Goal: Information Seeking & Learning: Check status

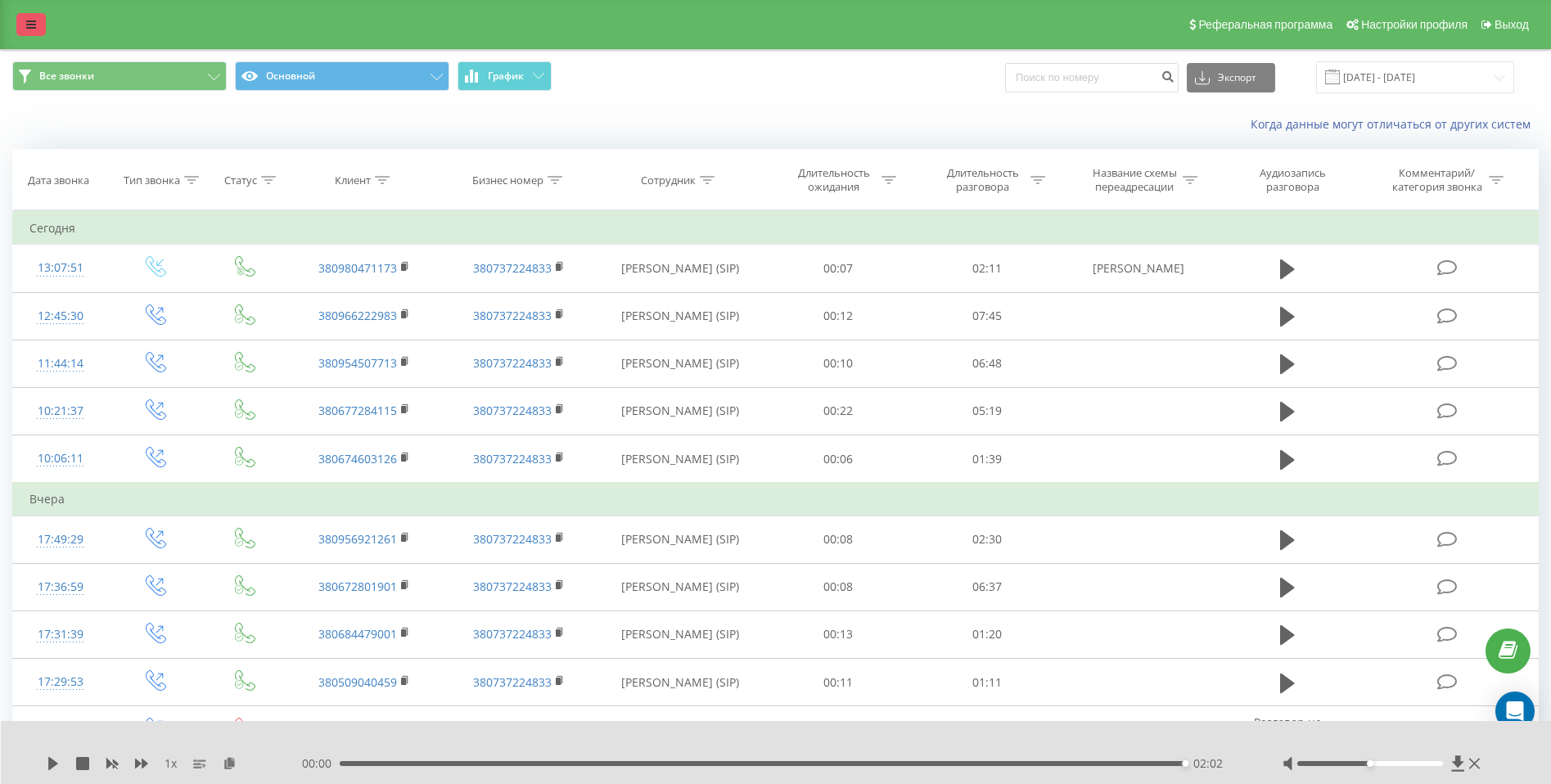
click at [31, 20] on icon at bounding box center [30, 24] width 10 height 12
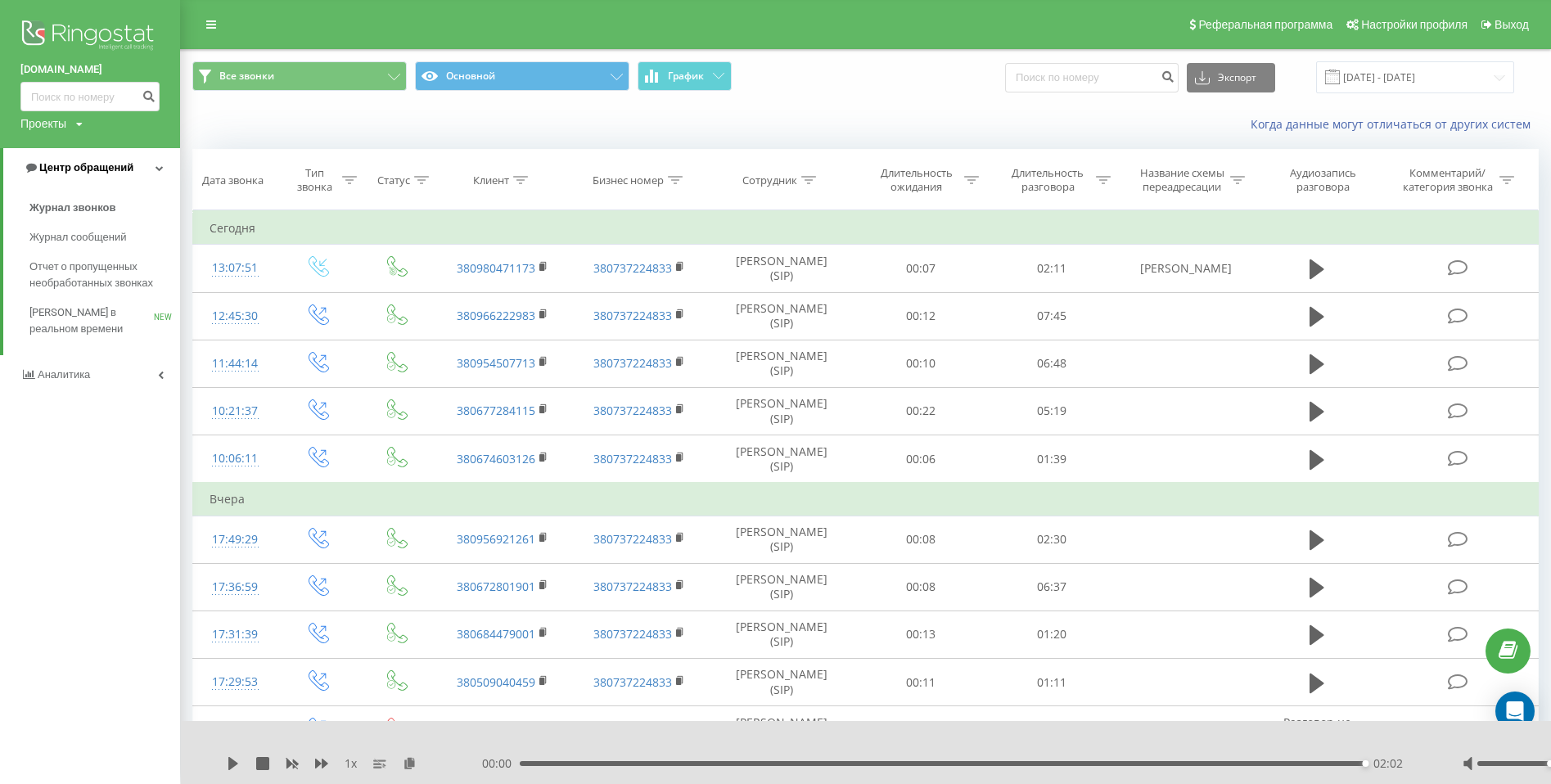
click at [85, 173] on span "Центр обращений" at bounding box center [86, 167] width 94 height 13
click at [76, 149] on div "[DOMAIN_NAME] Проекты [DOMAIN_NAME]" at bounding box center [89, 74] width 180 height 149
click at [78, 158] on link "Центр обращений" at bounding box center [89, 168] width 180 height 39
click at [86, 206] on span "Журнал звонков" at bounding box center [72, 208] width 86 height 16
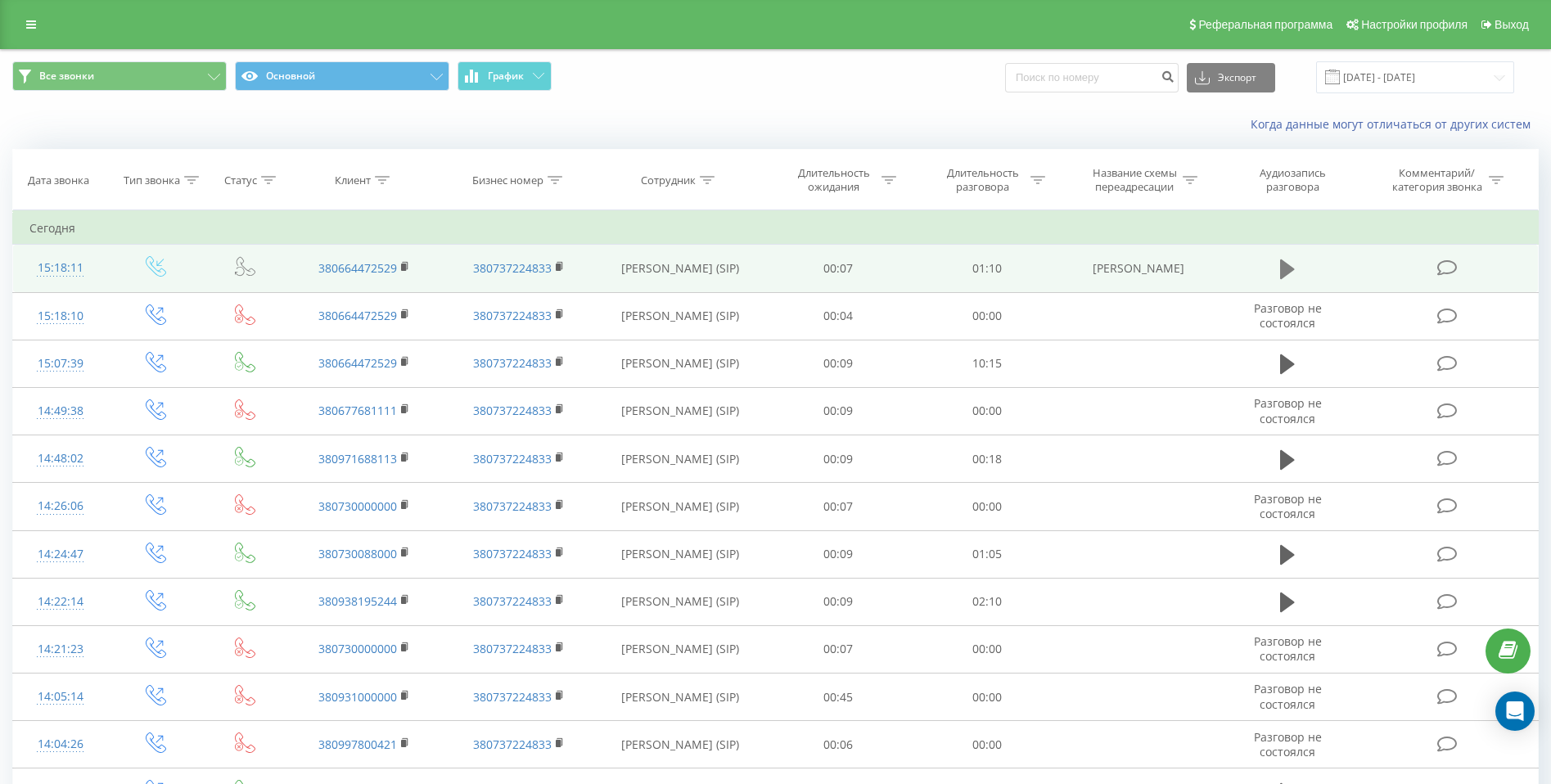
click at [1291, 267] on icon at bounding box center [1287, 269] width 14 height 20
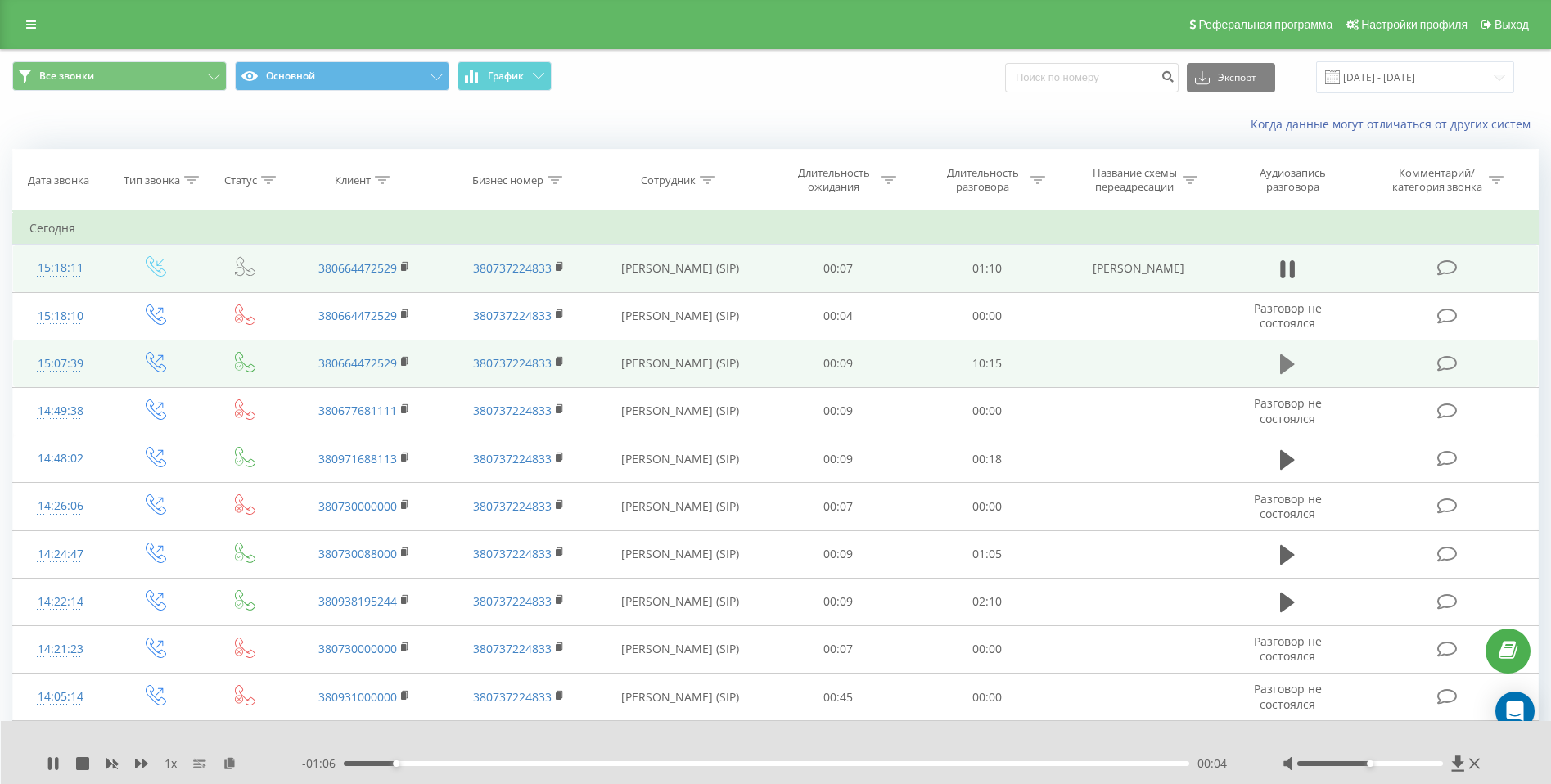
click at [1284, 365] on icon at bounding box center [1287, 364] width 14 height 20
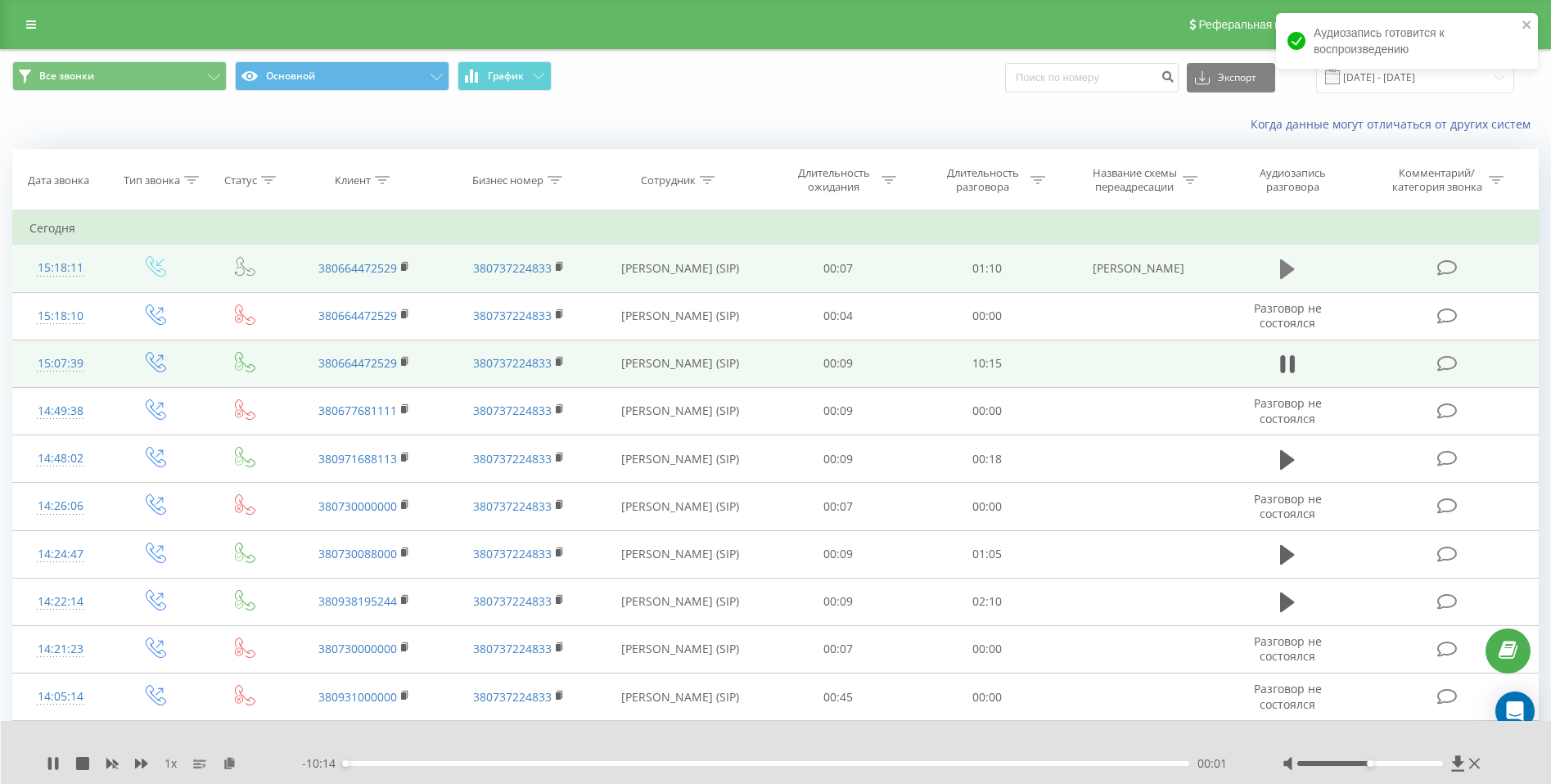
click at [1289, 274] on icon at bounding box center [1287, 269] width 14 height 23
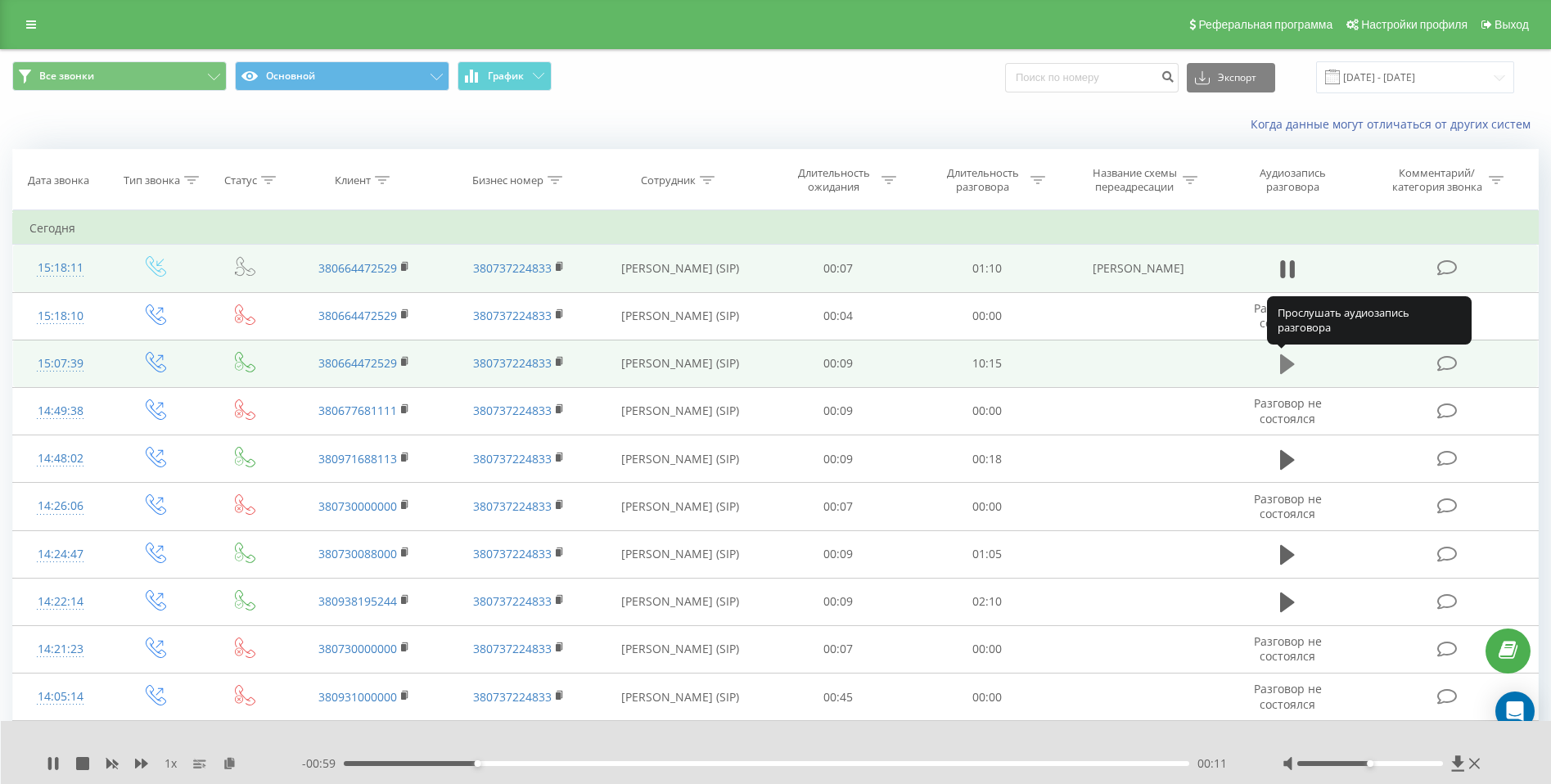
click at [1289, 369] on icon at bounding box center [1287, 364] width 14 height 23
click at [144, 762] on icon at bounding box center [141, 763] width 13 height 10
click at [370, 766] on div "- 10:10 00:05 00:05" at bounding box center [771, 763] width 940 height 16
click at [386, 757] on div "- 10:09 00:06 00:06" at bounding box center [771, 763] width 940 height 16
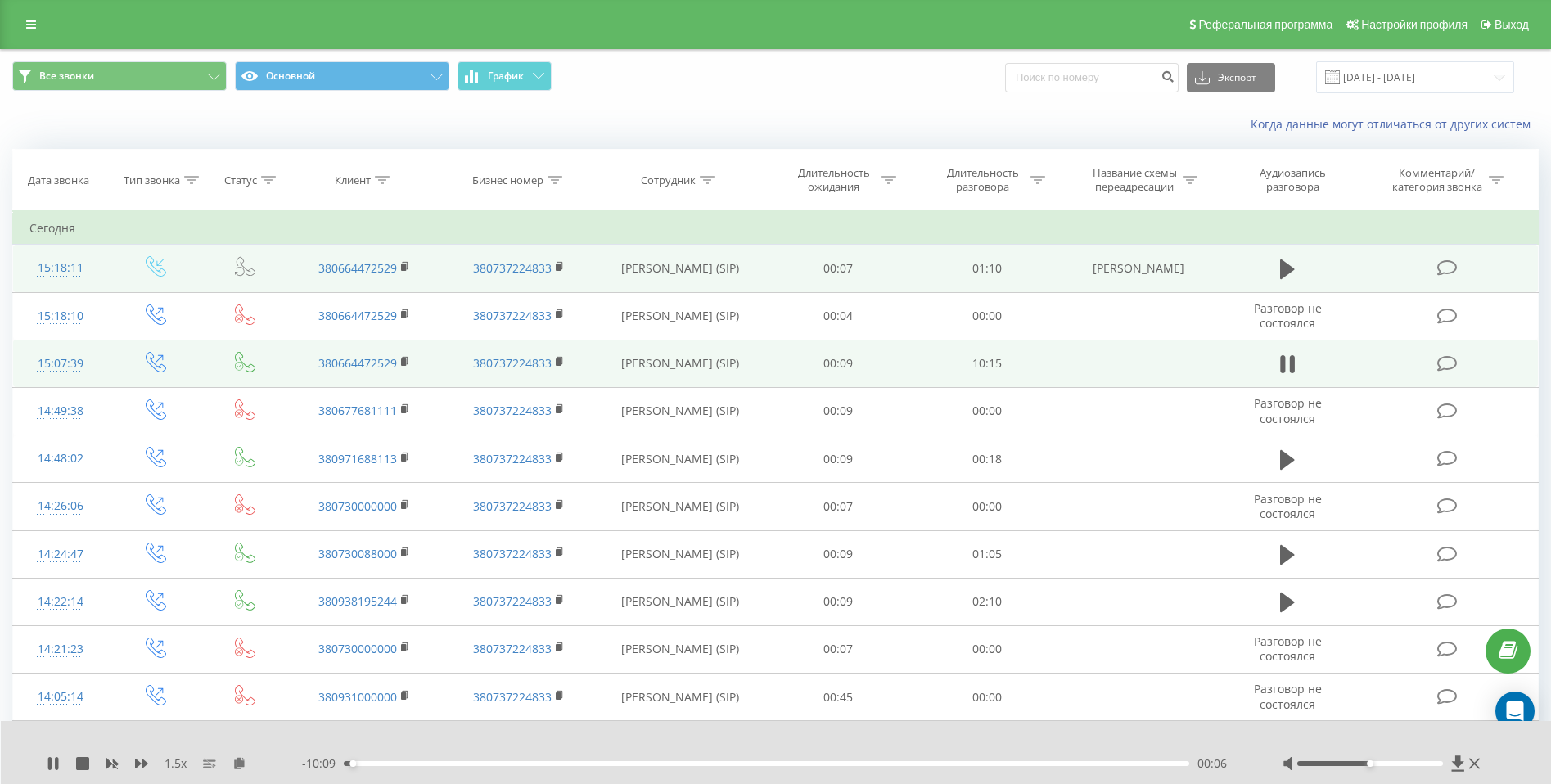
click at [390, 765] on div "- 10:09 00:06 00:06" at bounding box center [771, 763] width 940 height 16
click at [398, 764] on div "00:07" at bounding box center [766, 763] width 846 height 4
drag, startPoint x: 1383, startPoint y: 767, endPoint x: 1404, endPoint y: 763, distance: 21.4
click at [1404, 763] on div at bounding box center [1383, 763] width 201 height 16
drag, startPoint x: 1384, startPoint y: 763, endPoint x: 1448, endPoint y: 761, distance: 64.0
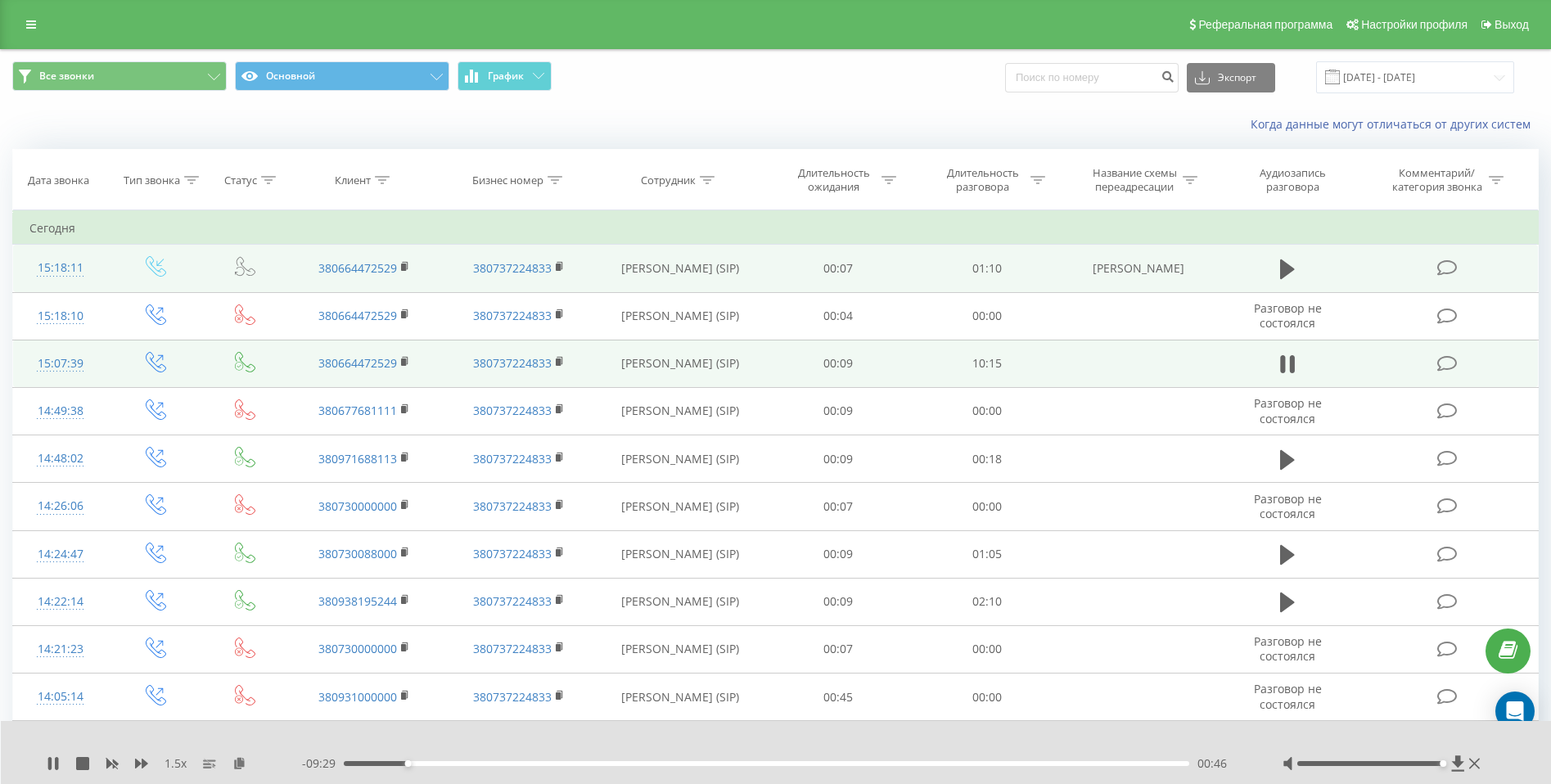
click at [1448, 761] on div at bounding box center [1383, 763] width 201 height 16
